Goal: Consume media (video, audio)

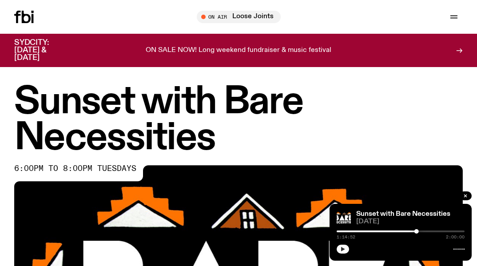
click at [343, 249] on icon "button" at bounding box center [343, 249] width 4 height 4
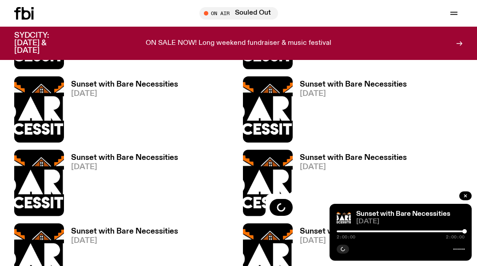
scroll to position [839, 0]
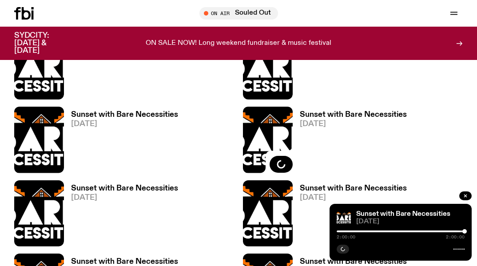
click at [99, 114] on h3 "Sunset with Bare Necessities" at bounding box center [124, 115] width 107 height 8
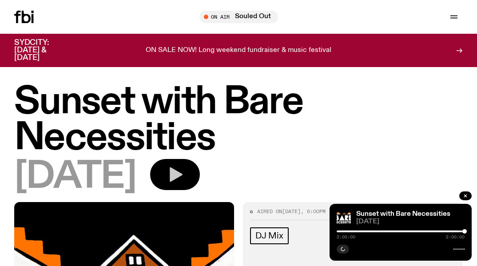
click at [182, 174] on icon "button" at bounding box center [176, 174] width 13 height 15
